Goal: Find specific page/section: Find specific page/section

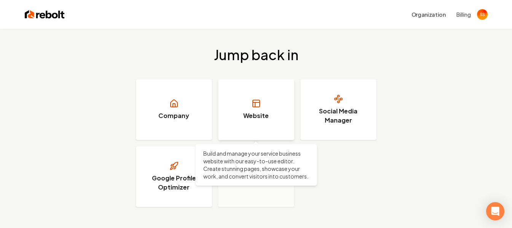
click at [258, 108] on link "Website" at bounding box center [256, 109] width 76 height 61
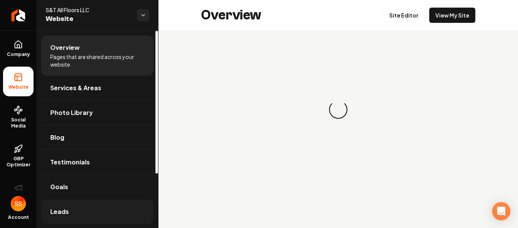
click at [61, 205] on link "Leads" at bounding box center [97, 212] width 113 height 24
